Goal: Find specific page/section: Find specific page/section

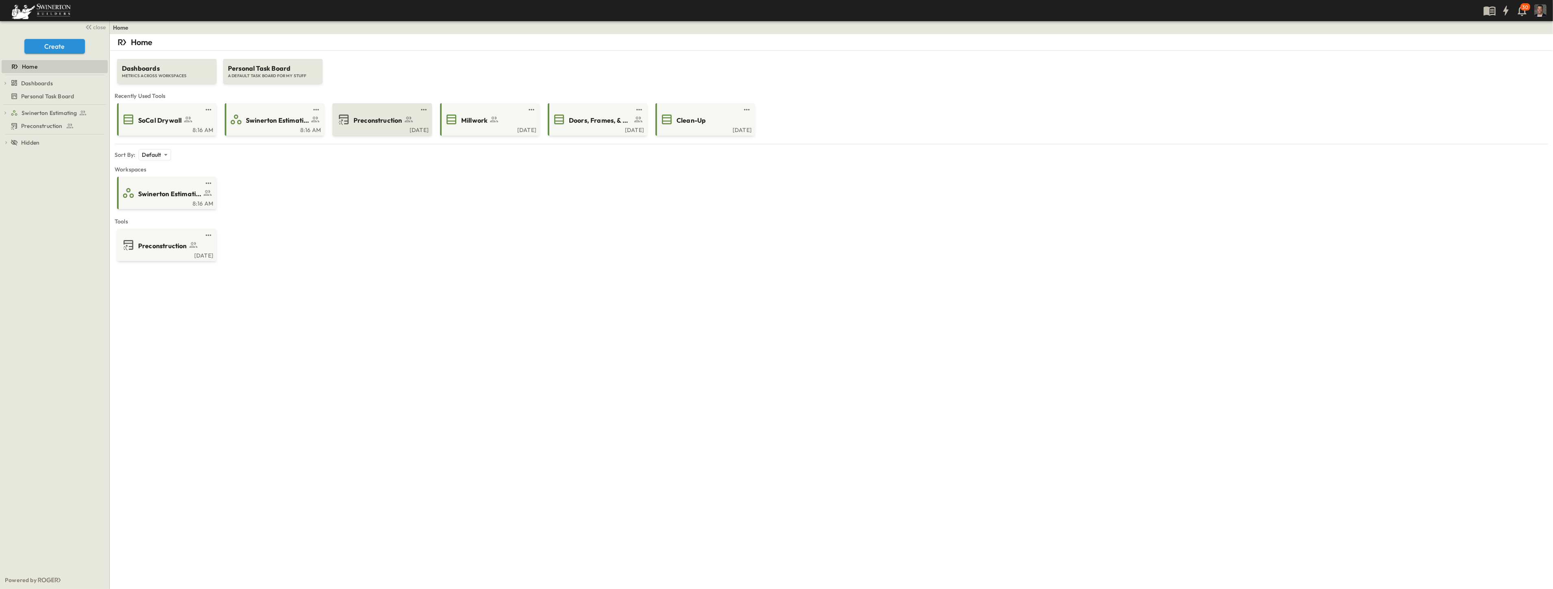
click at [354, 128] on div "Tue, Aug. 12" at bounding box center [381, 129] width 95 height 7
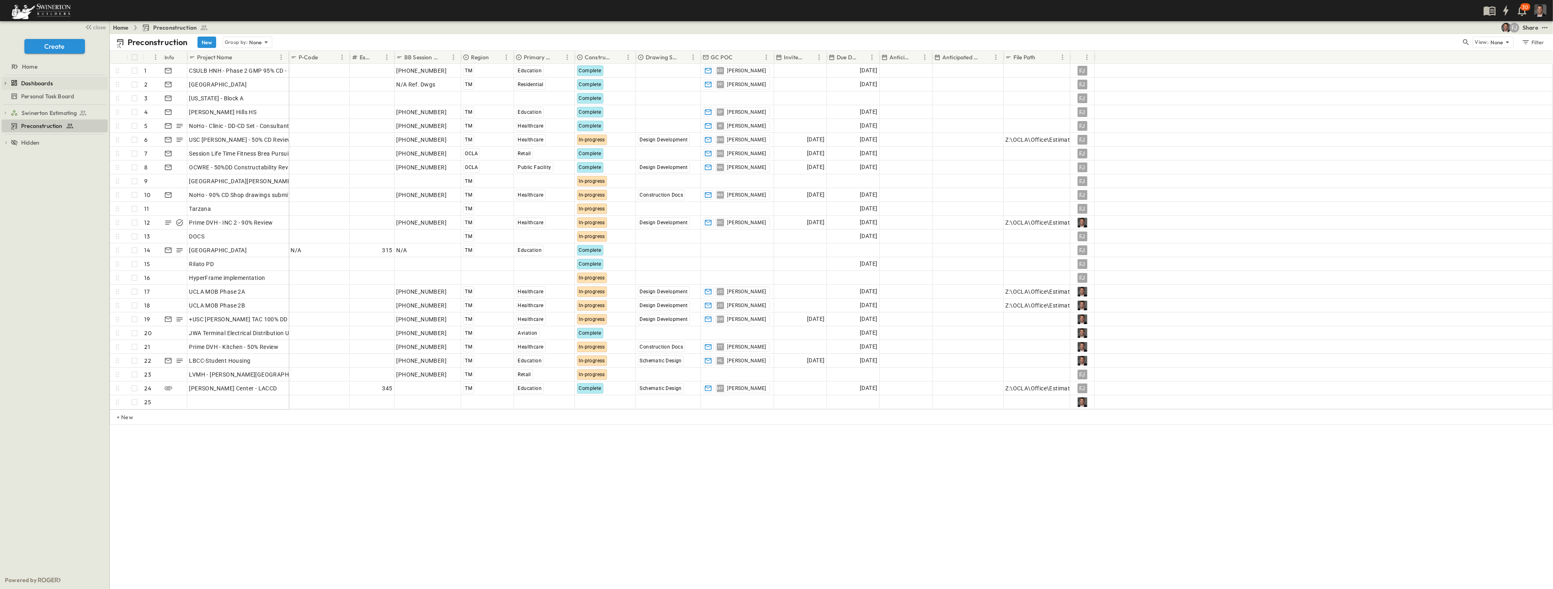
click at [31, 80] on span "Dashboards" at bounding box center [37, 83] width 32 height 8
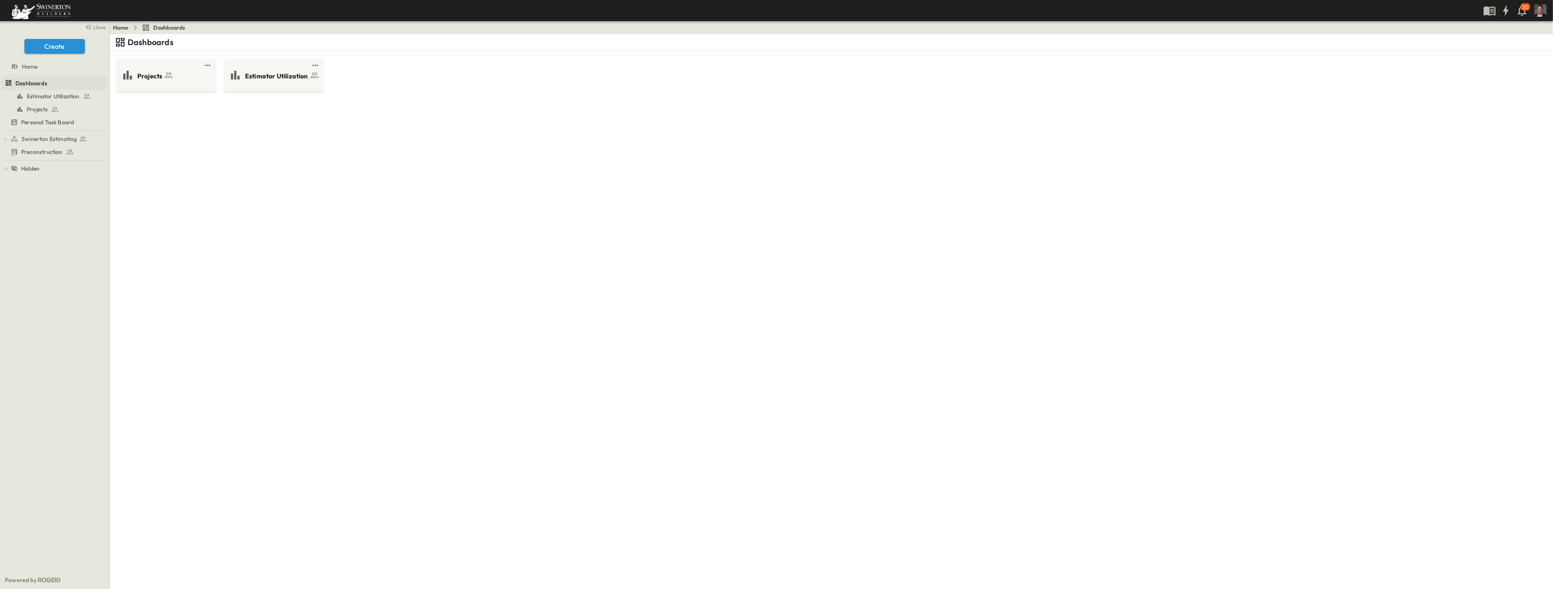
click at [31, 83] on span "Dashboards" at bounding box center [31, 83] width 32 height 8
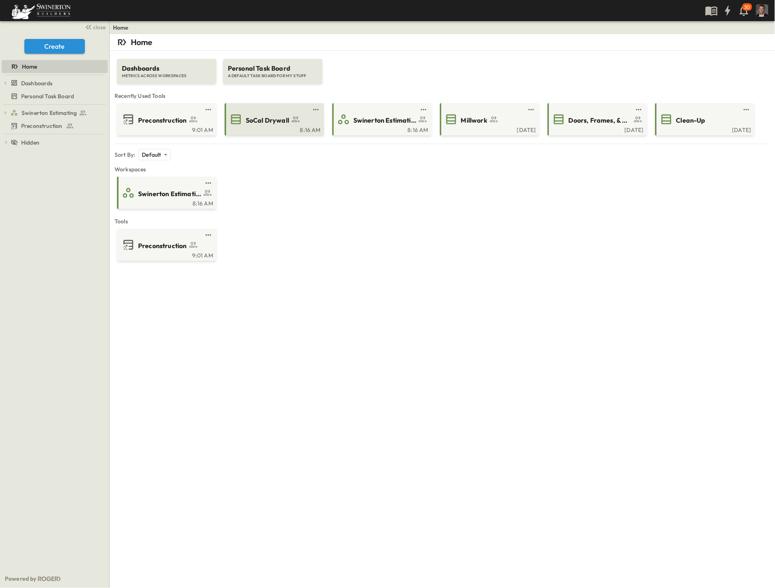
click at [278, 119] on span "SoCal Drywall" at bounding box center [267, 120] width 43 height 9
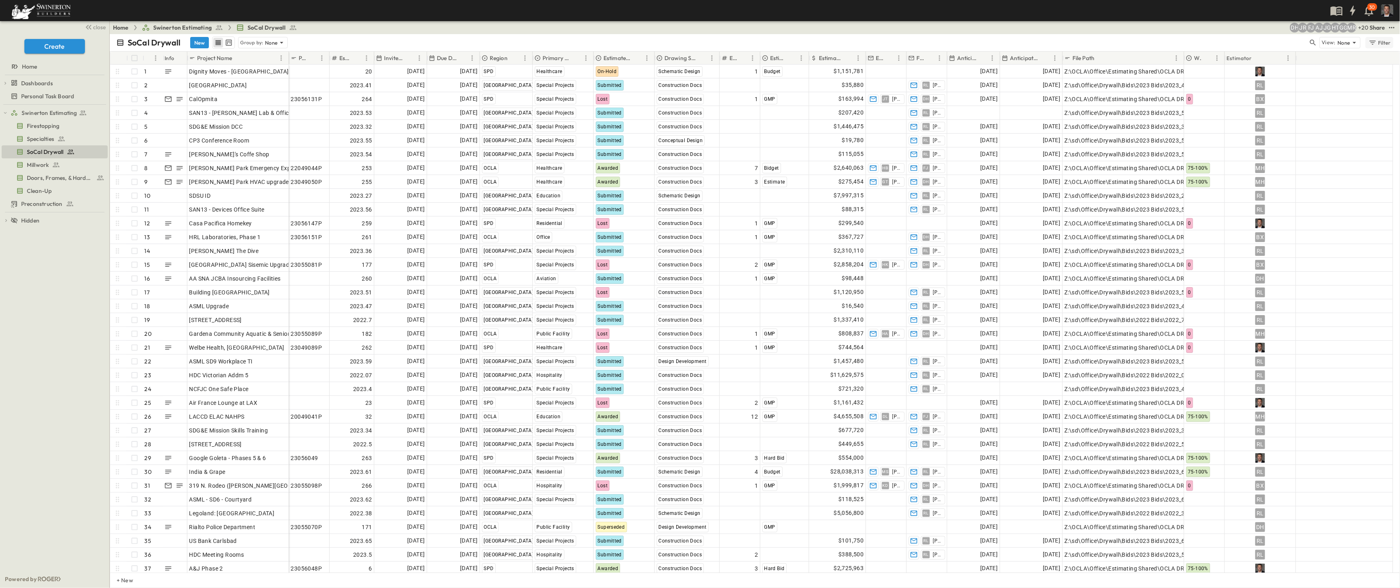
click at [775, 43] on div "Filter" at bounding box center [1379, 42] width 23 height 9
click at [775, 82] on h6 "Region" at bounding box center [1313, 81] width 18 height 8
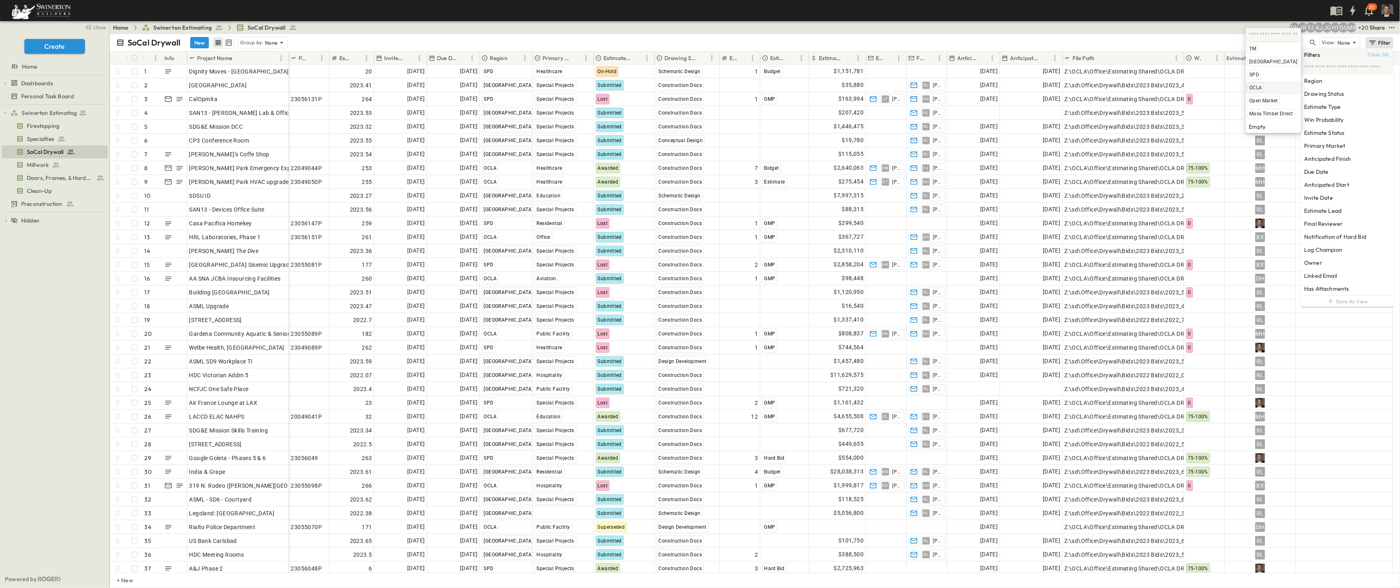
click at [775, 88] on span "OCLA" at bounding box center [1255, 88] width 13 height 7
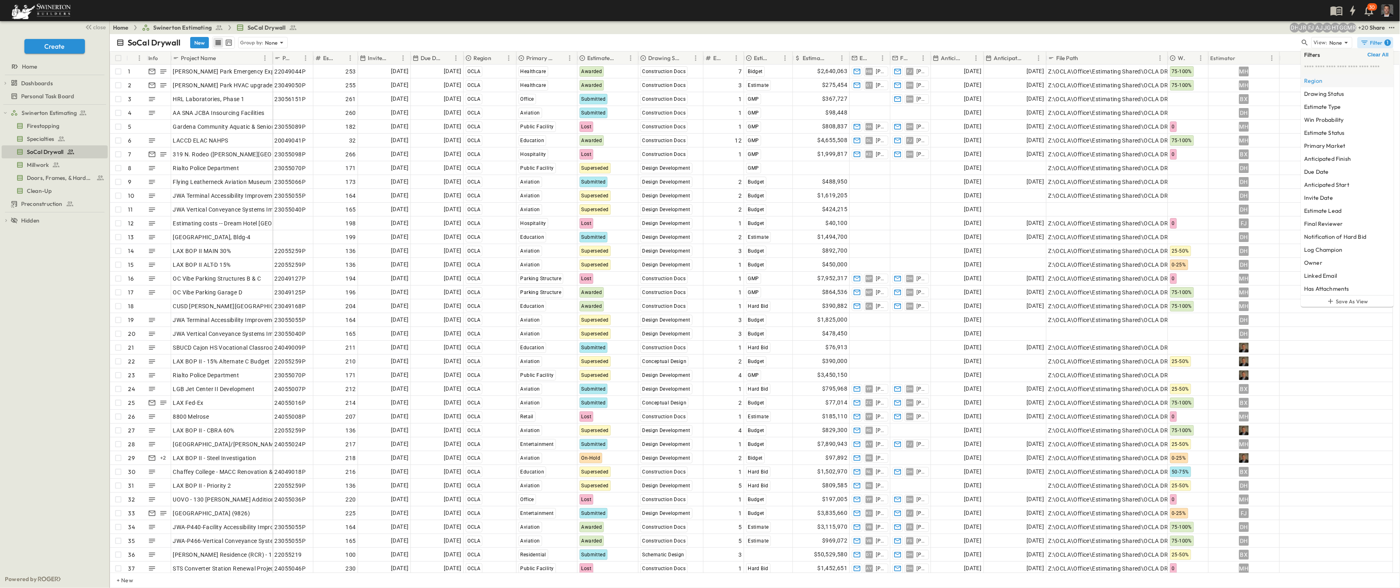
click at [775, 83] on h6 "Region" at bounding box center [1313, 81] width 18 height 8
click at [775, 47] on span "TM" at bounding box center [1226, 49] width 7 height 7
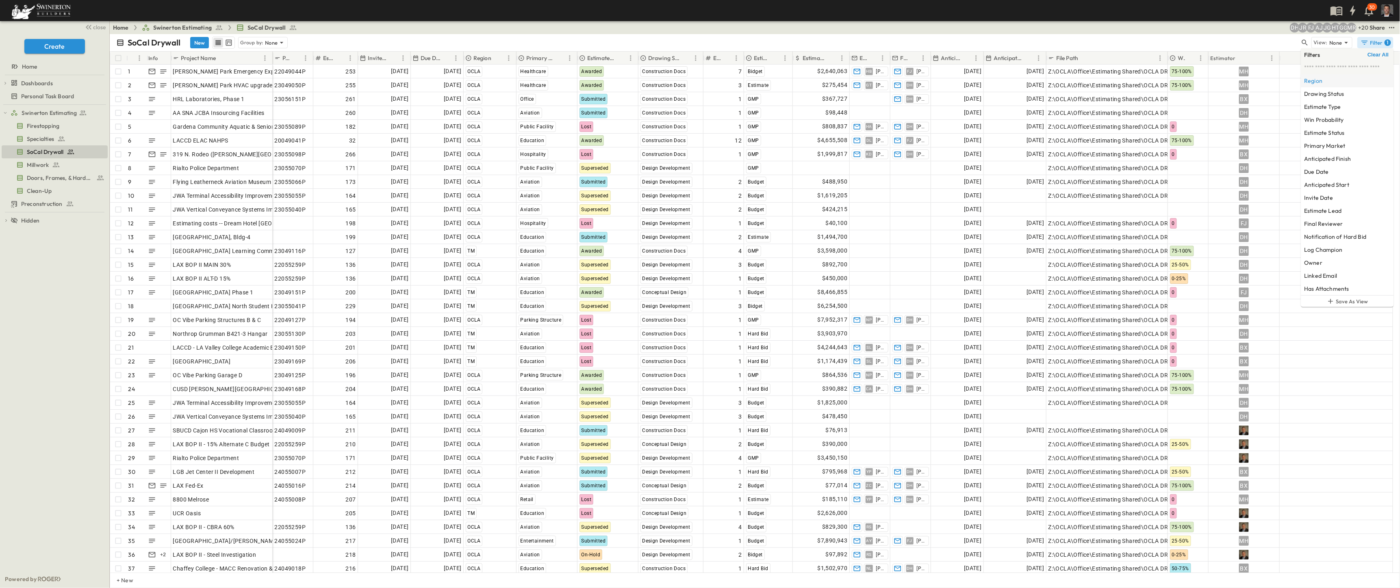
click at [775, 80] on h6 "Region" at bounding box center [1313, 81] width 18 height 8
click at [775, 76] on span "SPD" at bounding box center [1207, 75] width 10 height 7
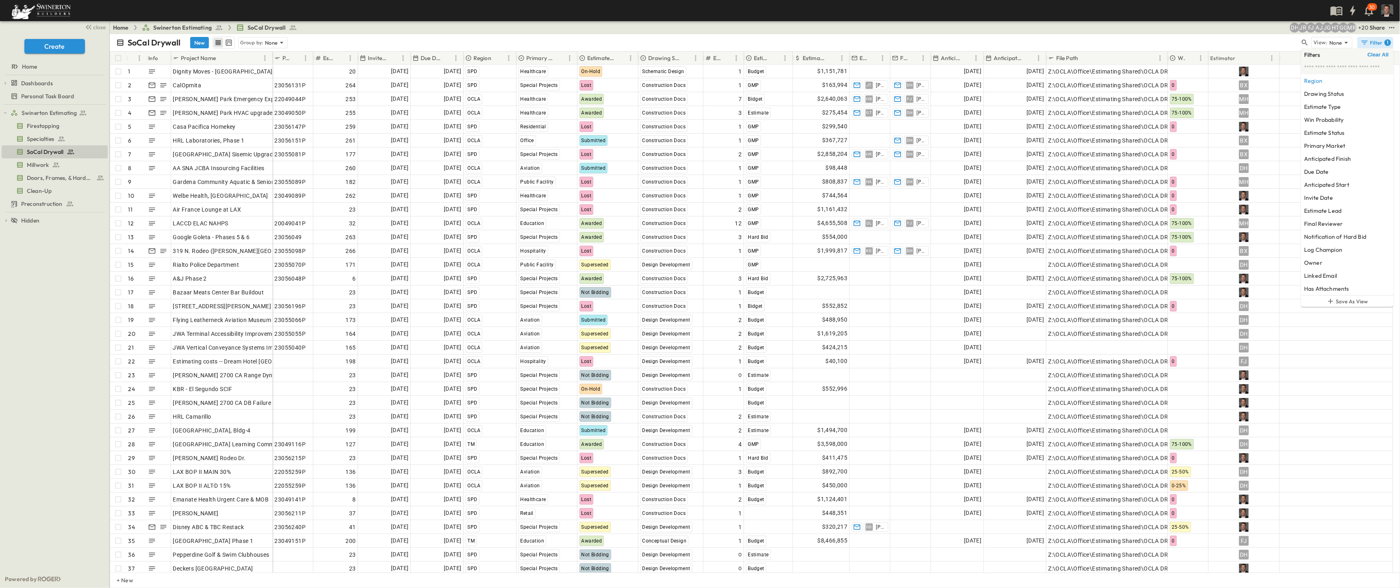
click at [428, 58] on p "Due Date" at bounding box center [431, 58] width 20 height 8
click at [435, 58] on p "Due Date" at bounding box center [431, 58] width 20 height 8
